Goal: Check status: Check status

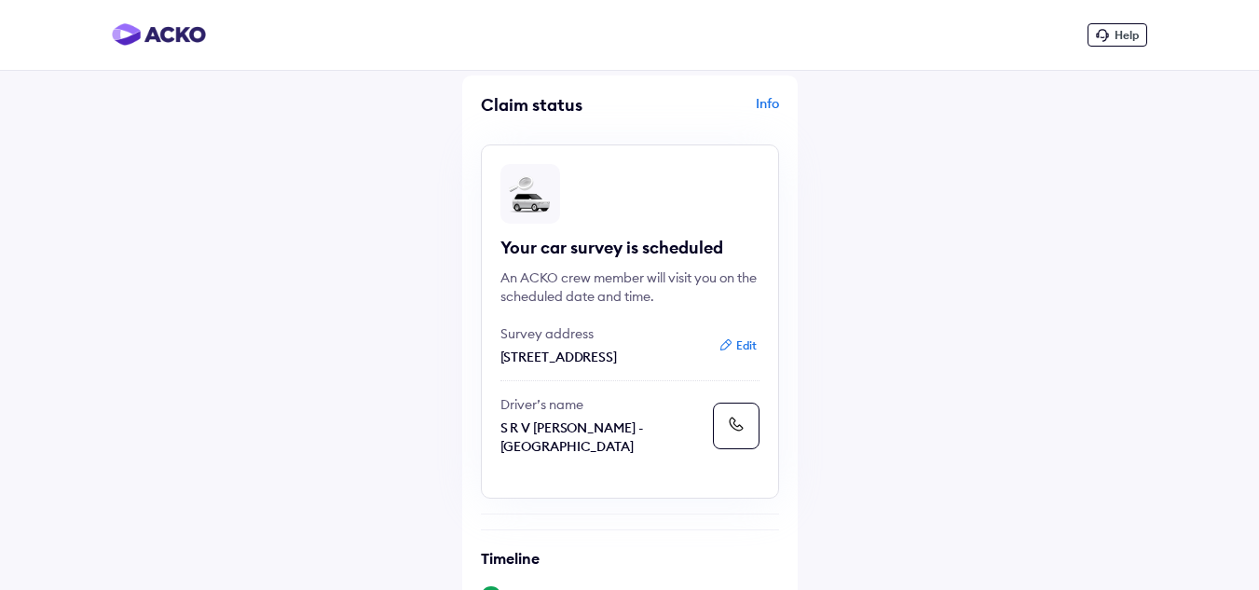
click at [768, 110] on div "Info" at bounding box center [707, 111] width 144 height 35
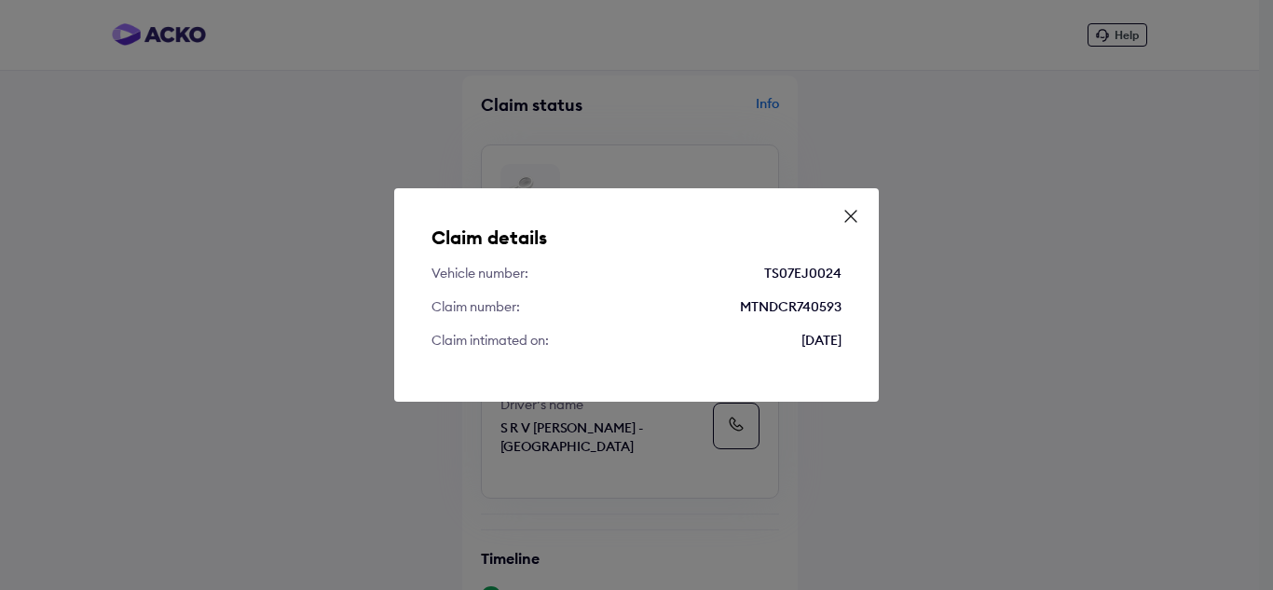
click at [856, 206] on div "Claim details Vehicle number: TS07EJ0024 Claim number: MTNDCR740593 Claim intim…" at bounding box center [636, 294] width 485 height 213
click at [851, 213] on icon at bounding box center [851, 216] width 19 height 19
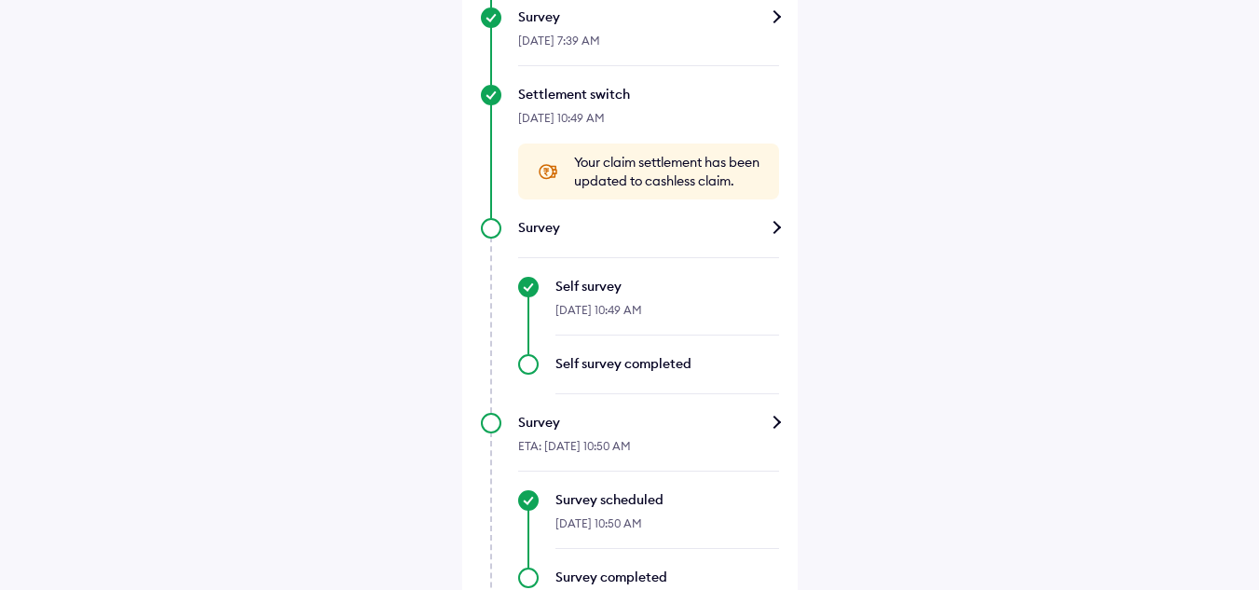
scroll to position [746, 0]
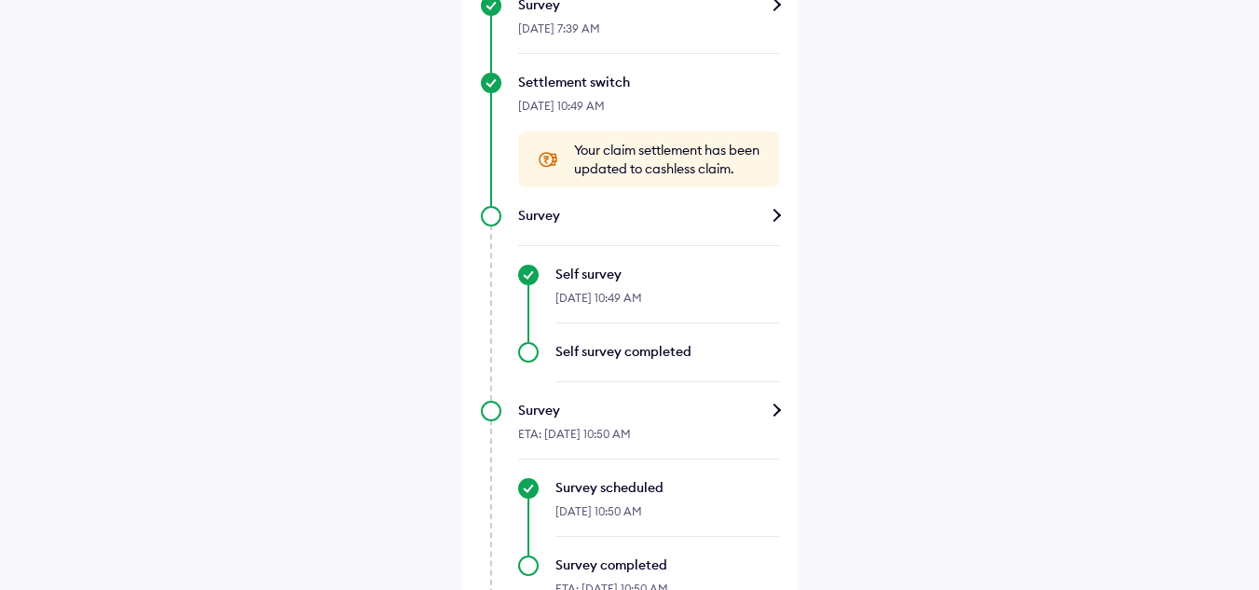
click at [769, 225] on div "Survey" at bounding box center [648, 215] width 261 height 19
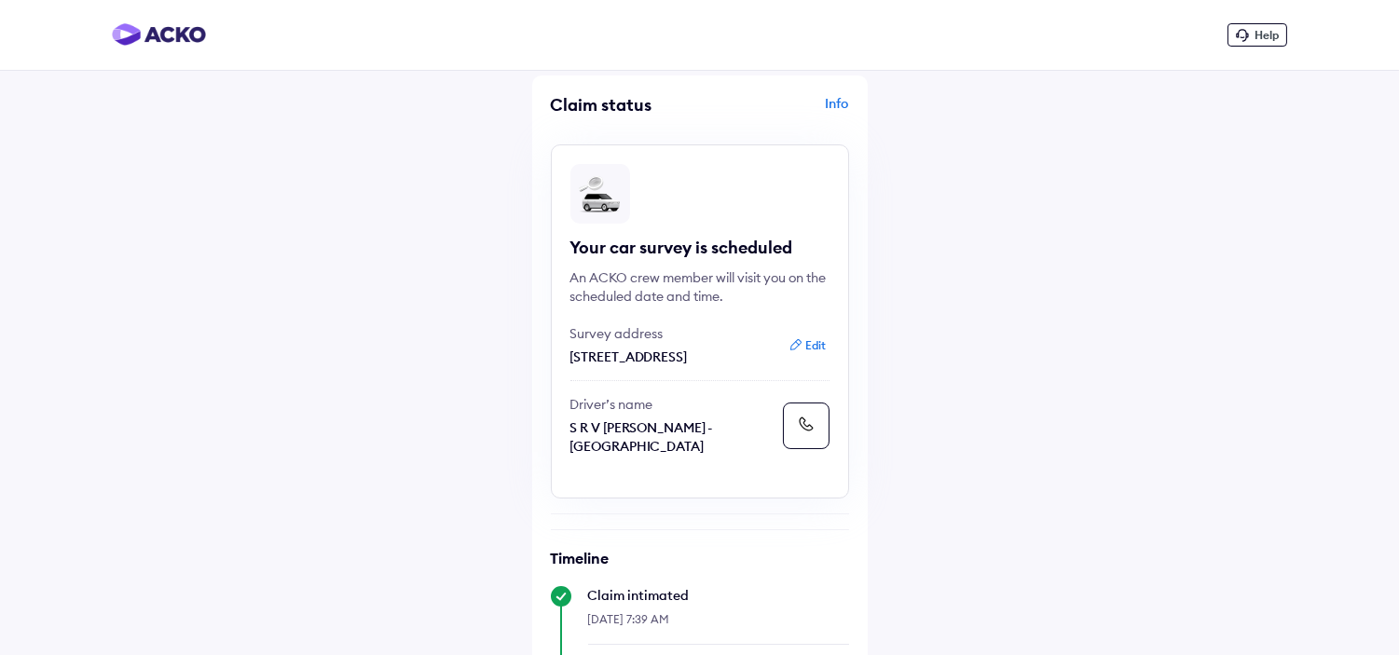
click at [1258, 41] on span "Help" at bounding box center [1266, 35] width 24 height 14
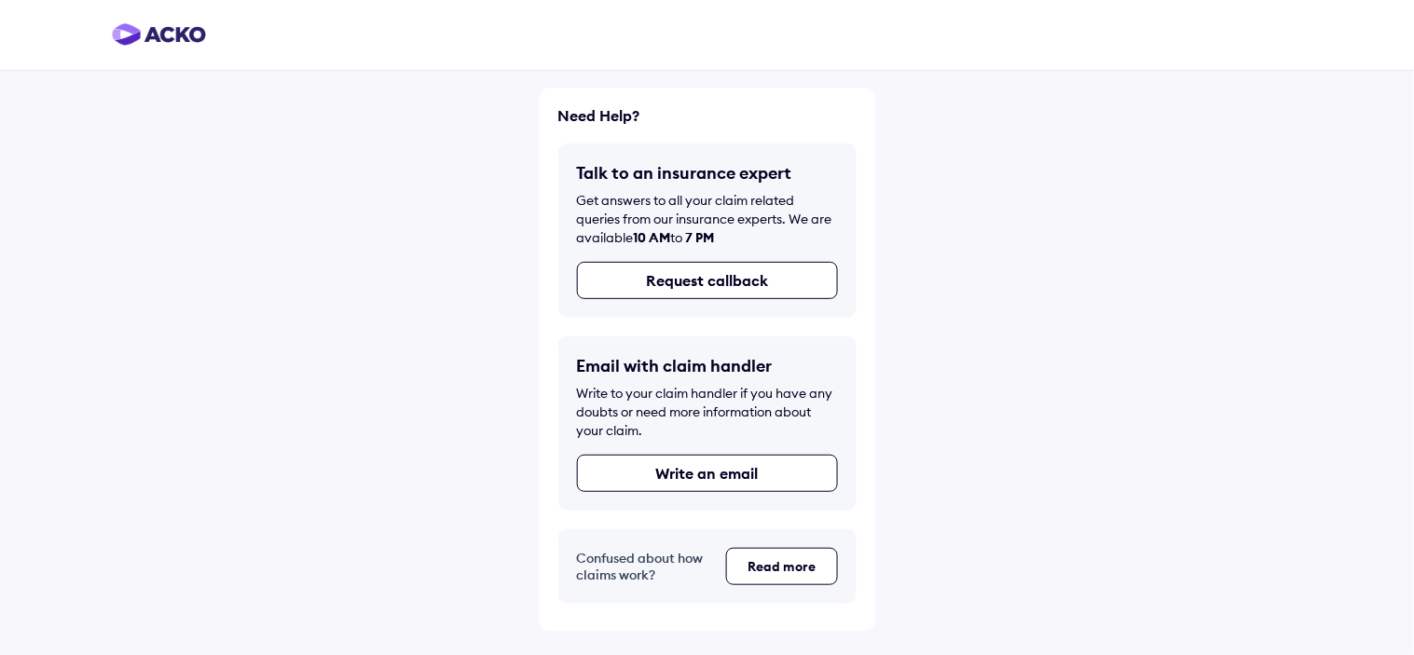
click at [171, 33] on img at bounding box center [159, 34] width 94 height 22
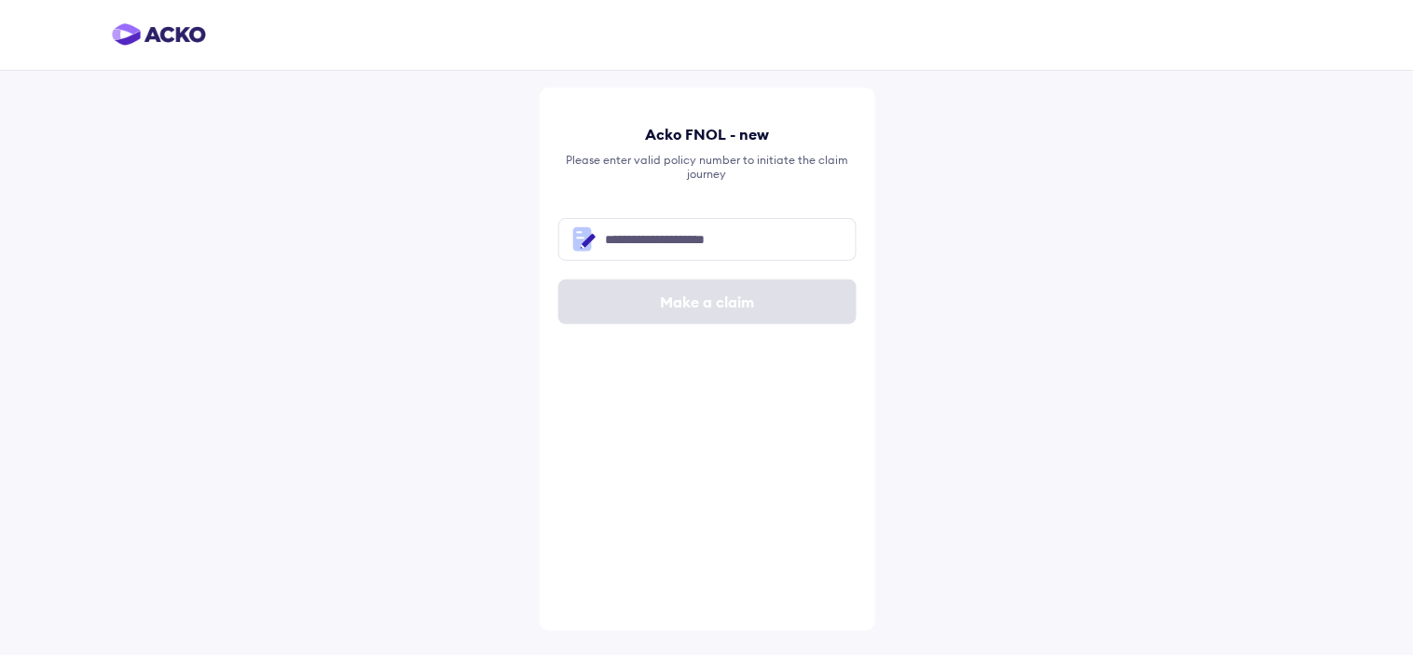
click at [171, 33] on img at bounding box center [159, 34] width 94 height 22
